Goal: Book appointment/travel/reservation

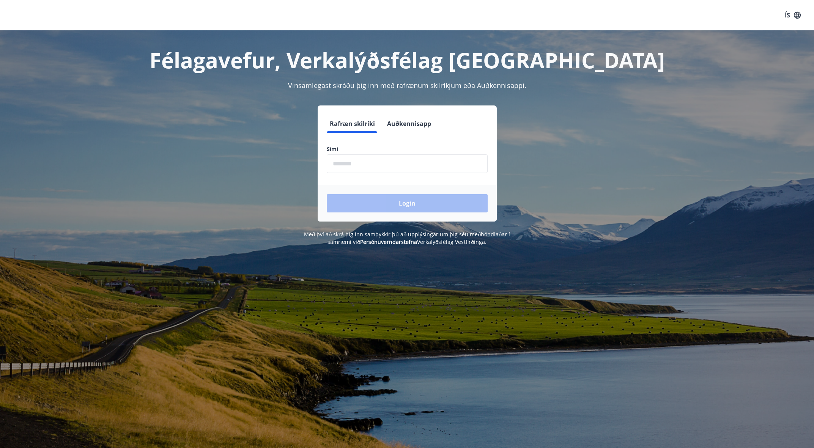
click at [372, 158] on input "phone" at bounding box center [407, 164] width 161 height 19
type input "********"
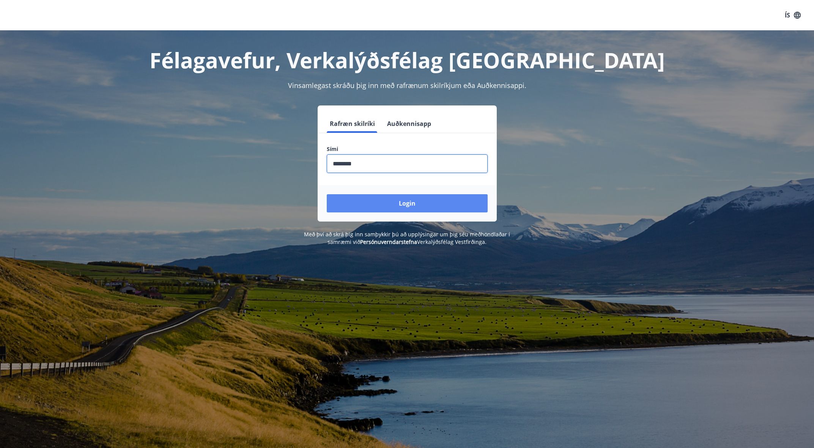
click at [412, 209] on button "Login" at bounding box center [407, 203] width 161 height 18
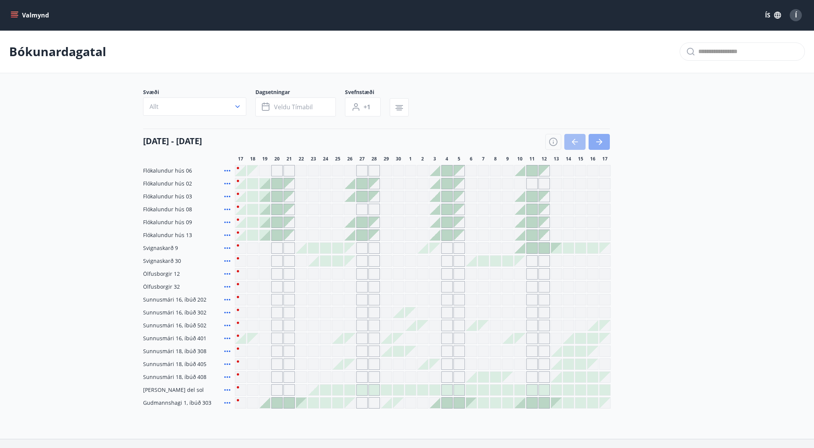
click at [601, 146] on icon "button" at bounding box center [599, 141] width 9 height 9
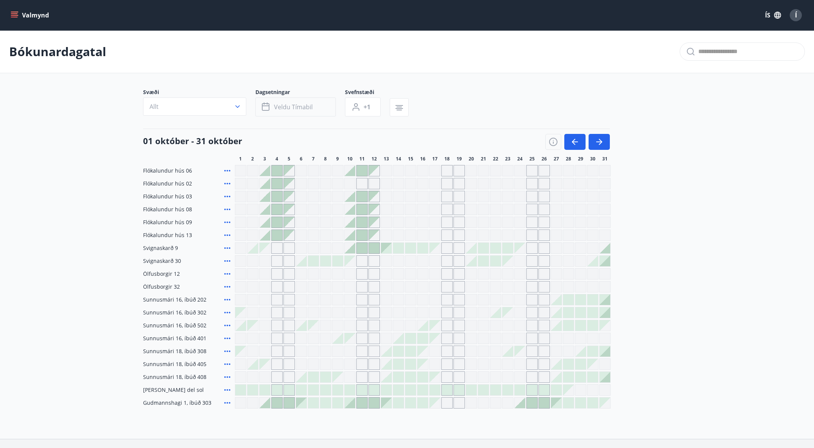
click at [286, 108] on span "Veldu tímabil" at bounding box center [293, 107] width 39 height 8
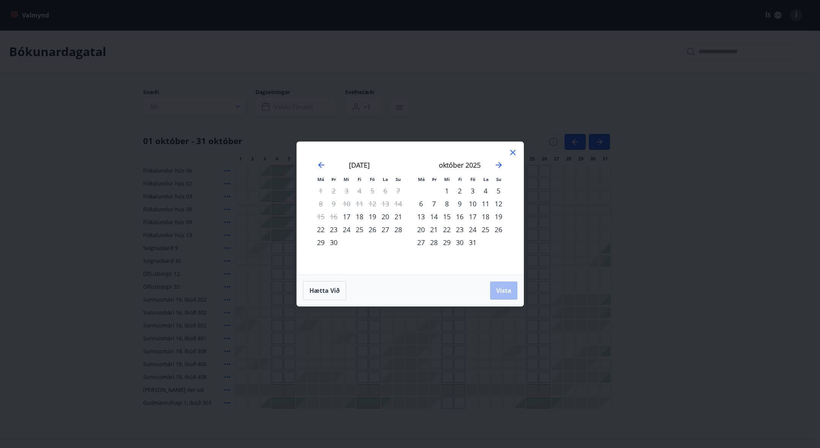
click at [472, 231] on div "24" at bounding box center [472, 229] width 13 height 13
click at [500, 232] on div "26" at bounding box center [498, 229] width 13 height 13
click at [506, 290] on span "Vista" at bounding box center [503, 291] width 15 height 8
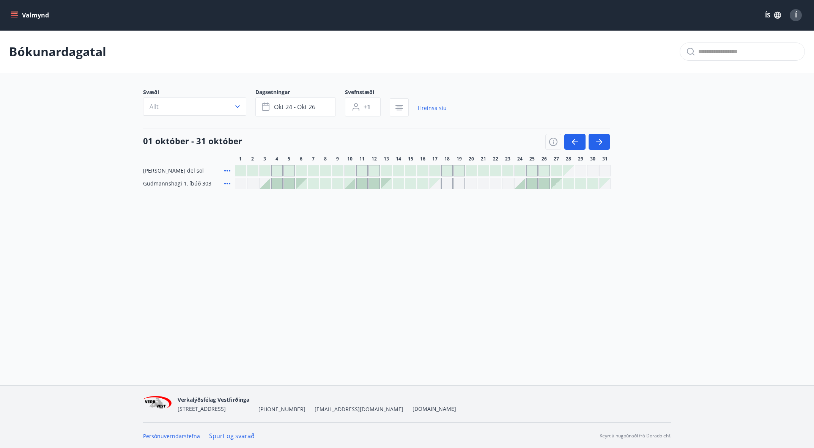
click at [14, 18] on icon "menu" at bounding box center [15, 15] width 8 height 8
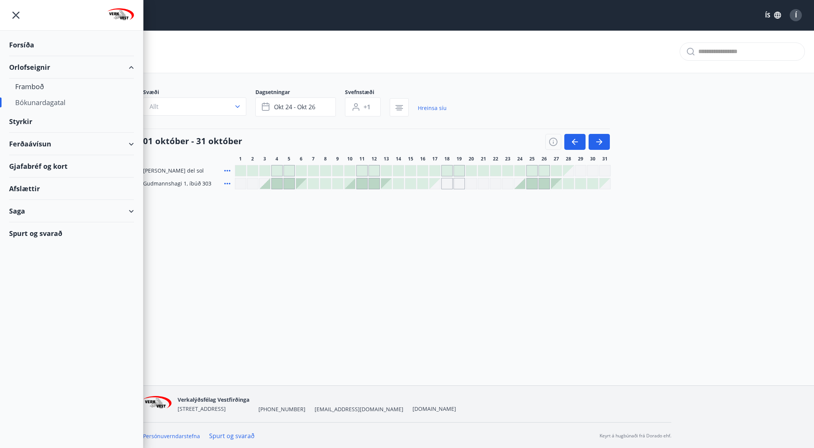
click at [37, 101] on div "Bókunardagatal" at bounding box center [71, 103] width 113 height 16
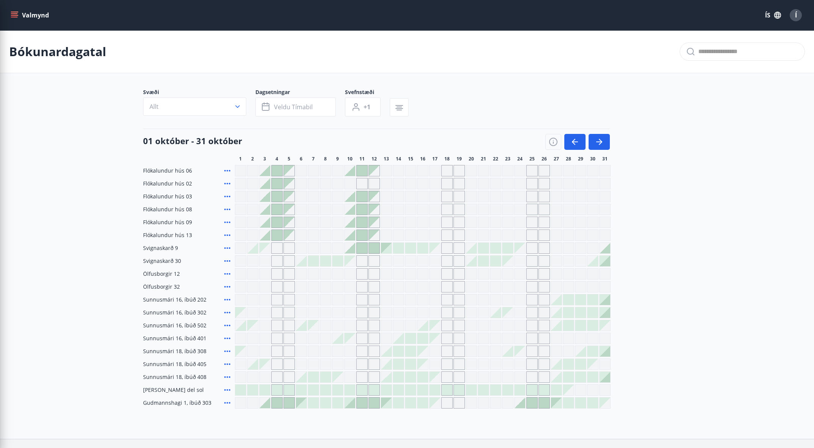
click at [506, 118] on div "Svæði Allt Dagsetningar Veldu tímabil Svefnstæði +1" at bounding box center [407, 103] width 528 height 31
